Goal: Find specific page/section: Find specific page/section

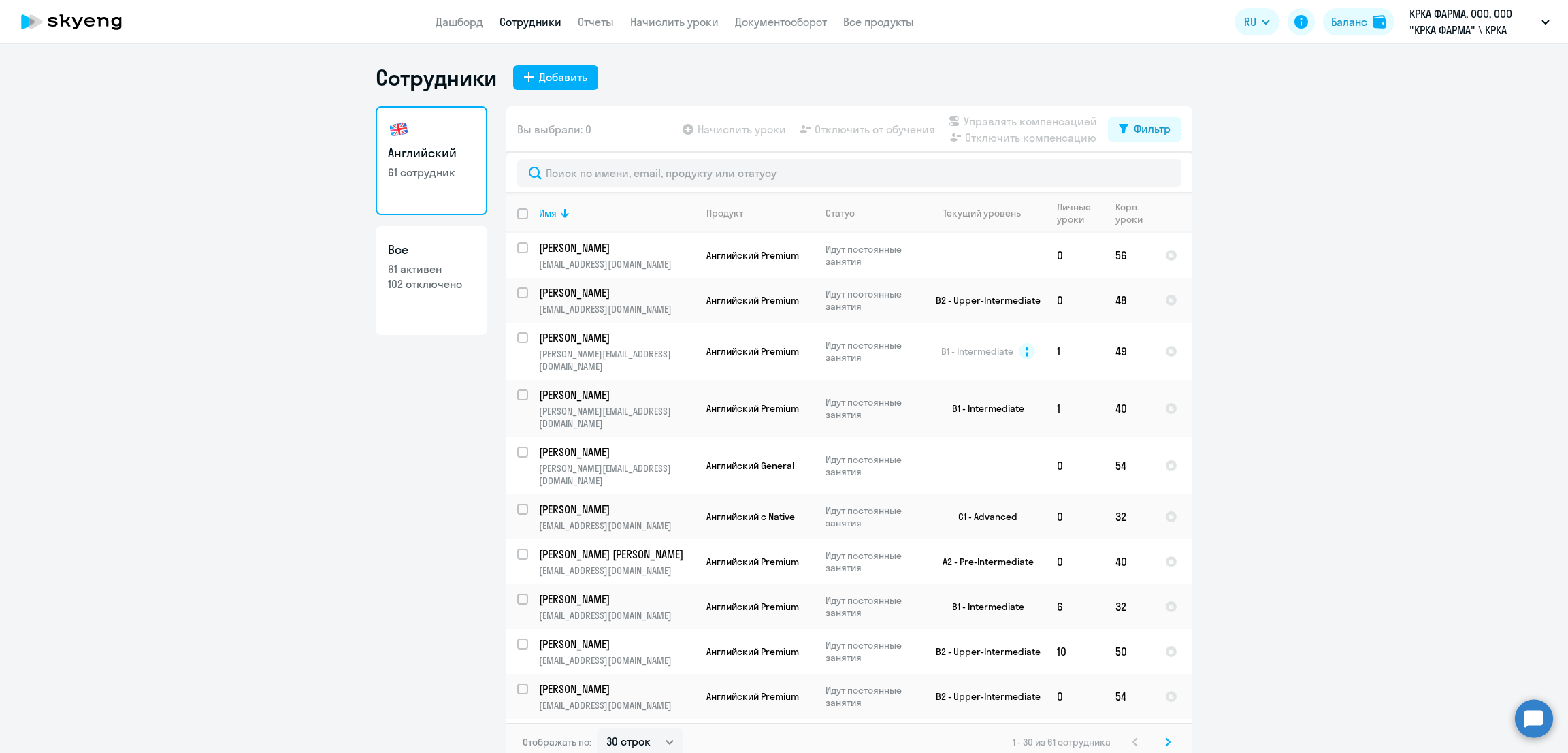
select select "30"
click at [460, 20] on link "Дашборд" at bounding box center [459, 21] width 47 height 14
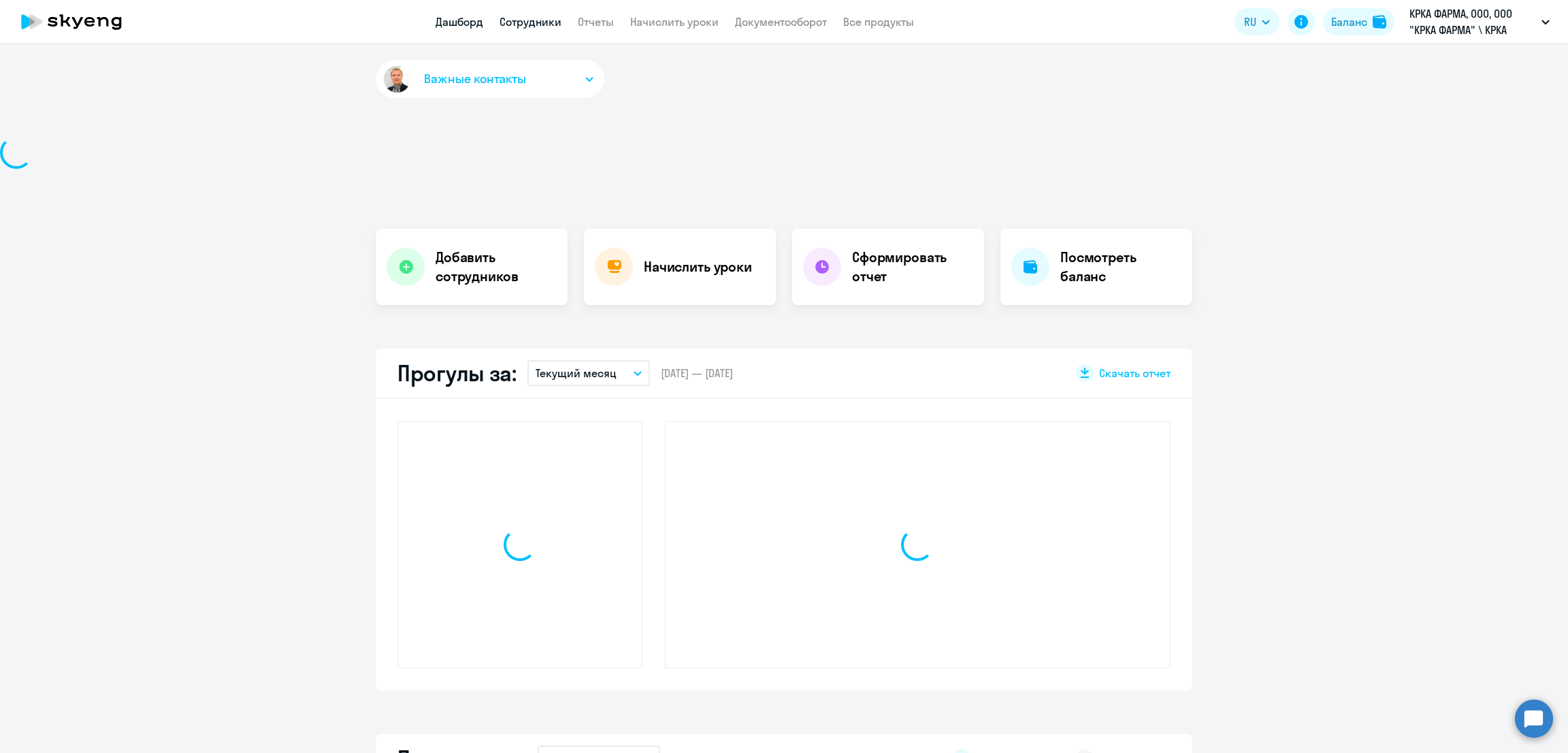
click at [531, 20] on link "Сотрудники" at bounding box center [531, 21] width 62 height 14
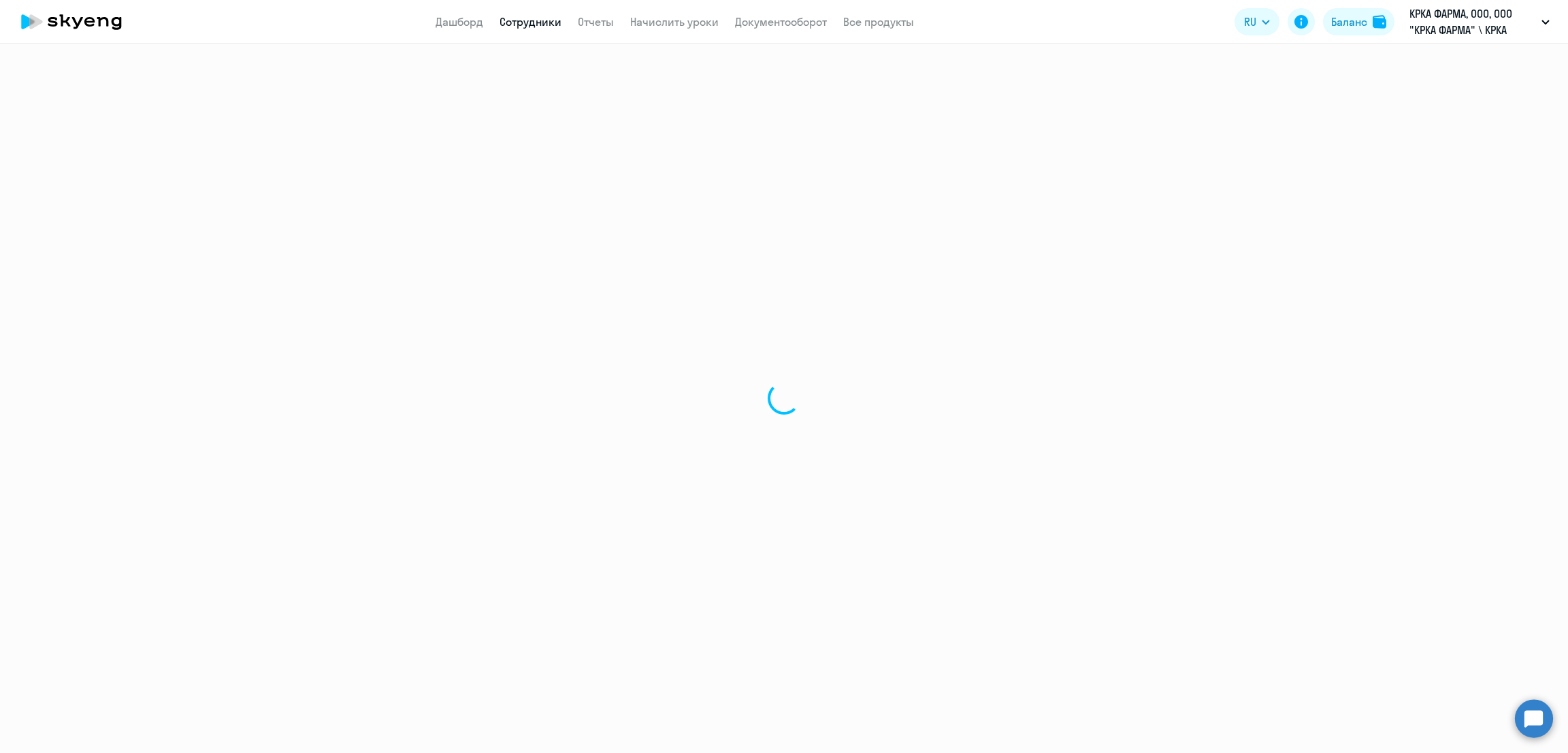
select select "30"
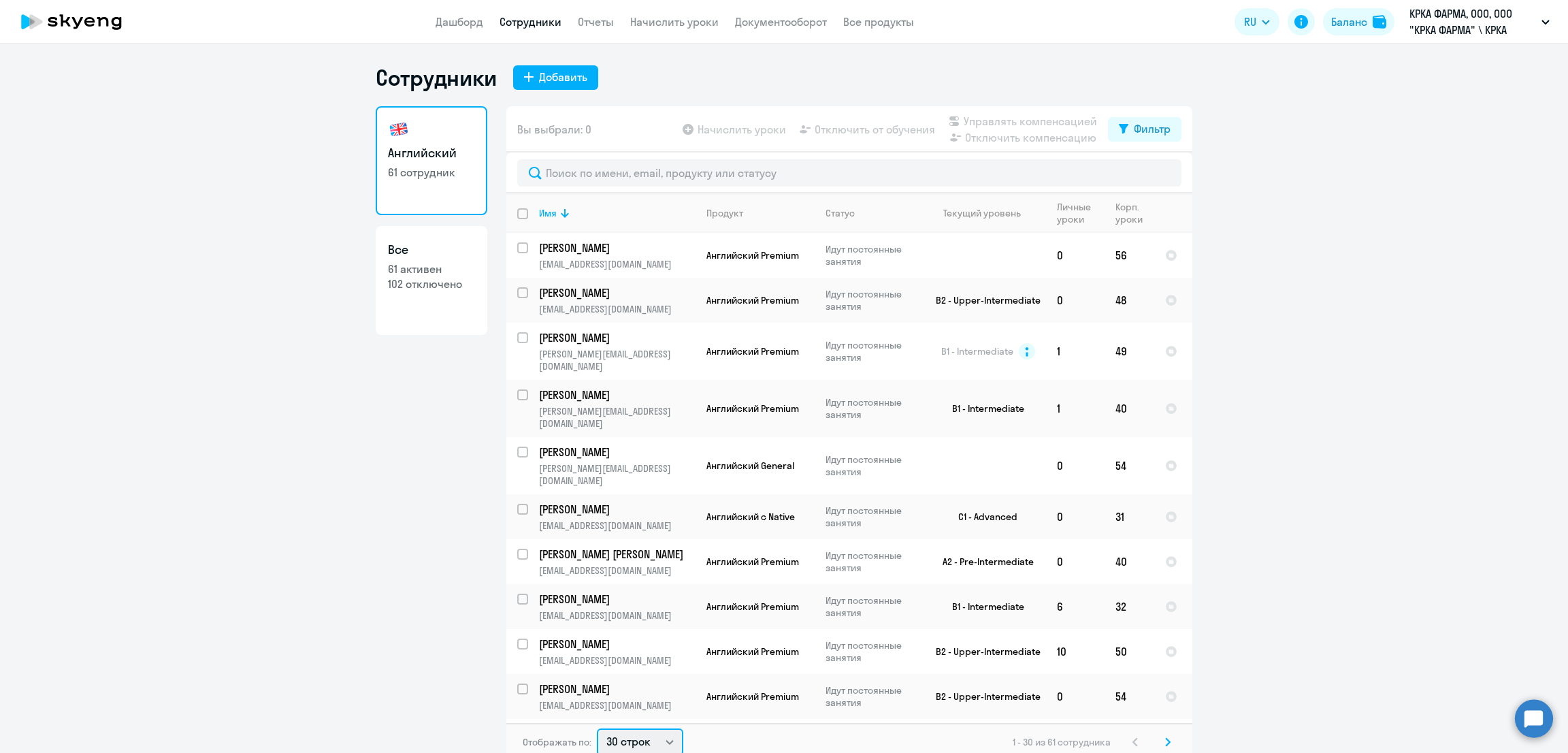
click at [639, 736] on select "30 строк 50 строк 100 строк" at bounding box center [640, 742] width 87 height 27
select select "100"
click at [597, 726] on select "30 строк 50 строк 100 строк" at bounding box center [640, 739] width 87 height 27
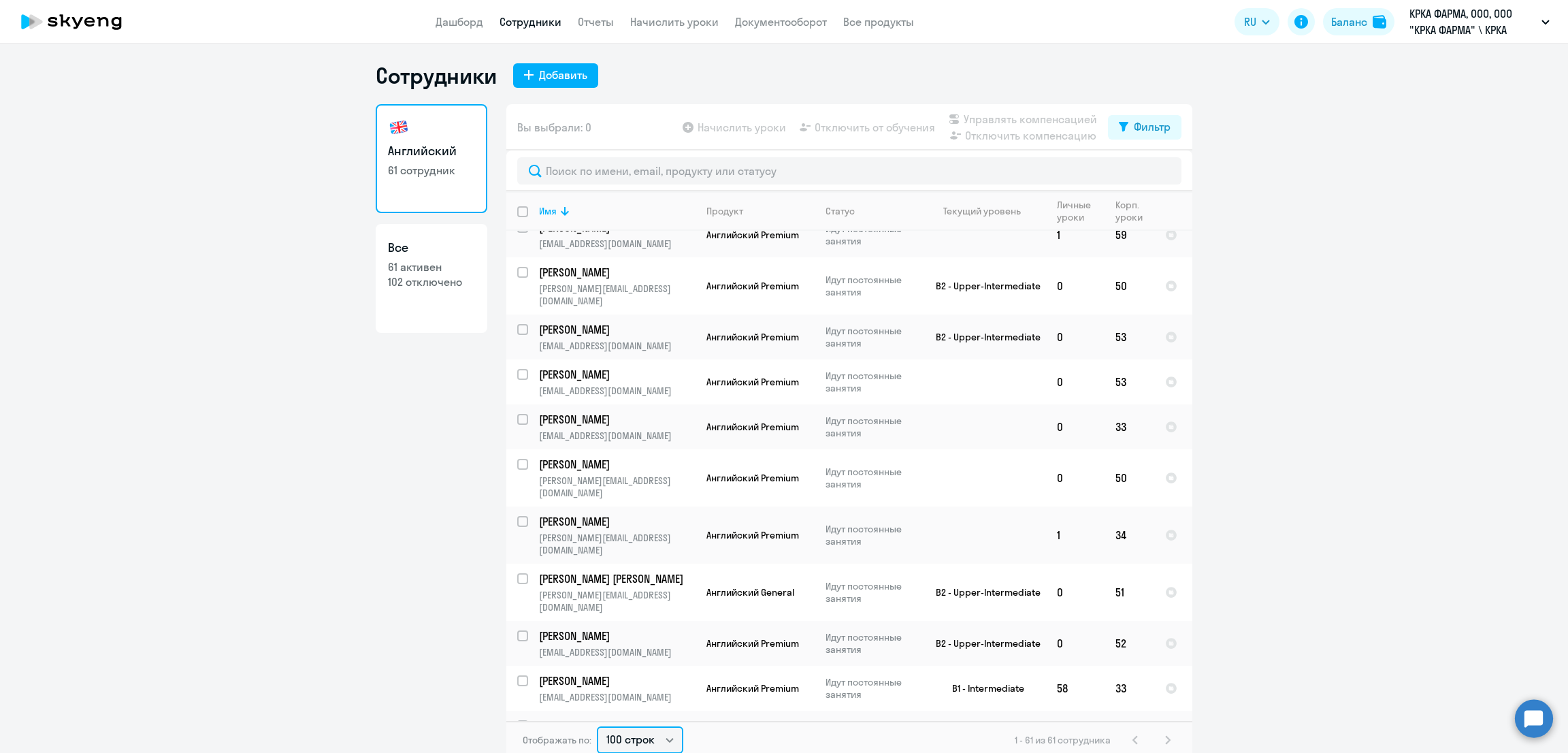
scroll to position [2248, 0]
